Goal: Information Seeking & Learning: Learn about a topic

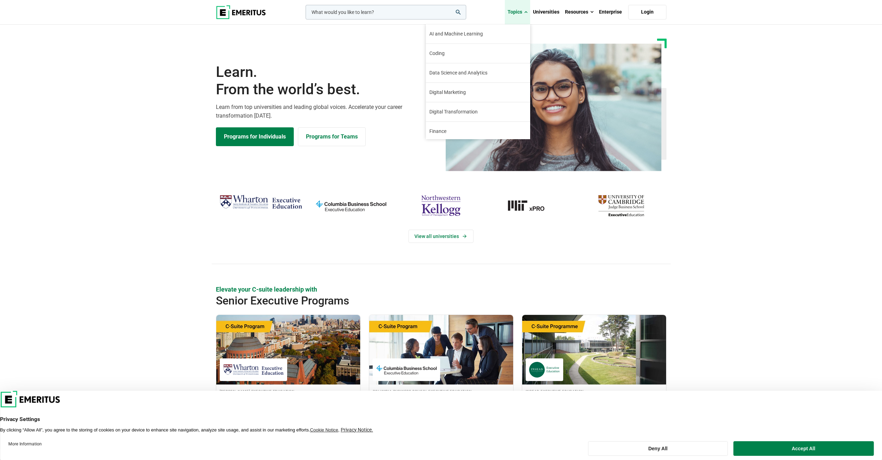
click at [525, 8] on link "Topics" at bounding box center [517, 12] width 25 height 24
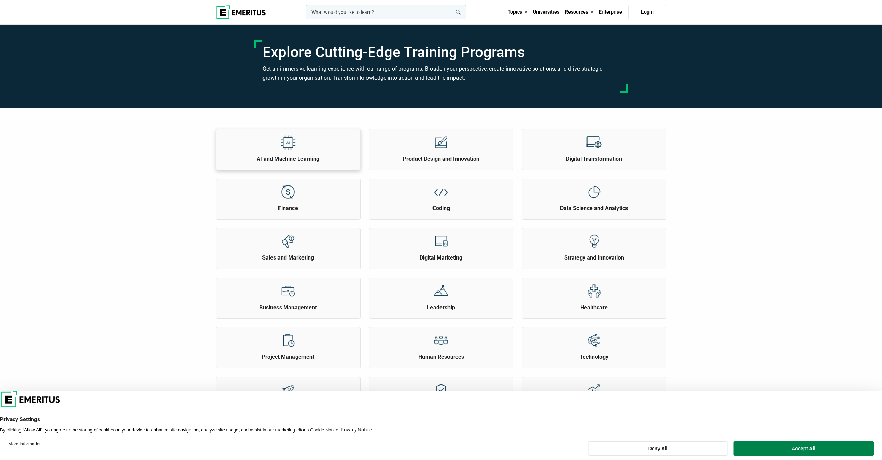
click at [289, 143] on img at bounding box center [288, 143] width 16 height 16
click at [562, 9] on link "Universities" at bounding box center [546, 12] width 32 height 24
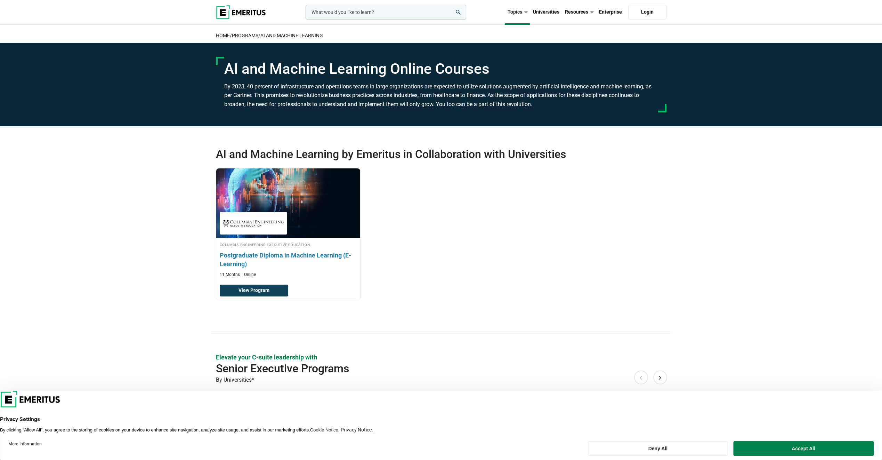
click at [278, 281] on div "Columbia Engineering Executive Education Postgraduate Diploma in Machine Learni…" at bounding box center [288, 234] width 145 height 132
click at [275, 289] on link "View Program" at bounding box center [254, 290] width 68 height 12
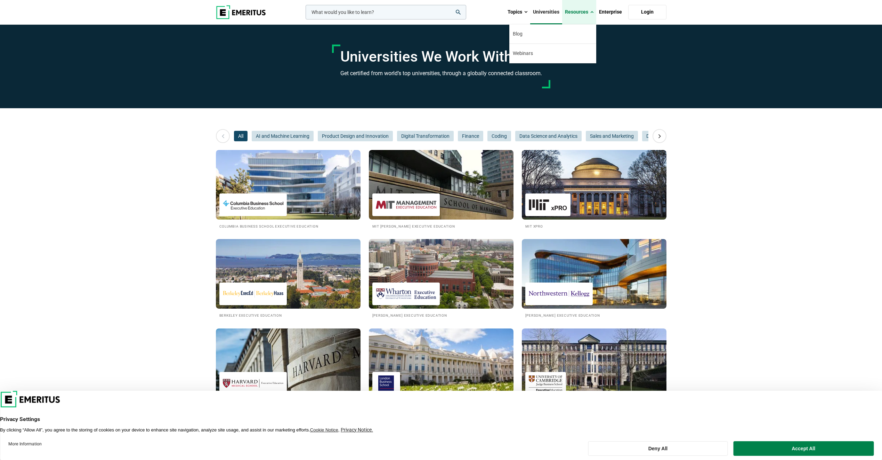
click at [582, 13] on link "Resources" at bounding box center [579, 12] width 34 height 24
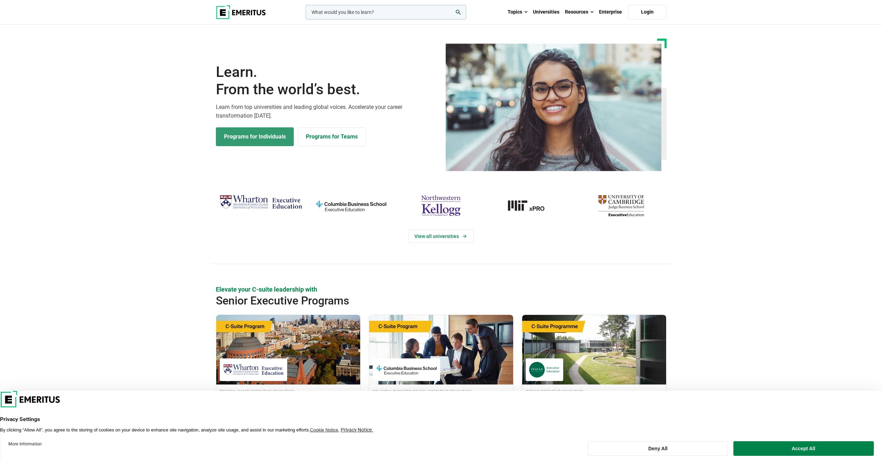
click at [267, 136] on link "Programs for Individuals" at bounding box center [255, 136] width 78 height 19
